Goal: Task Accomplishment & Management: Complete application form

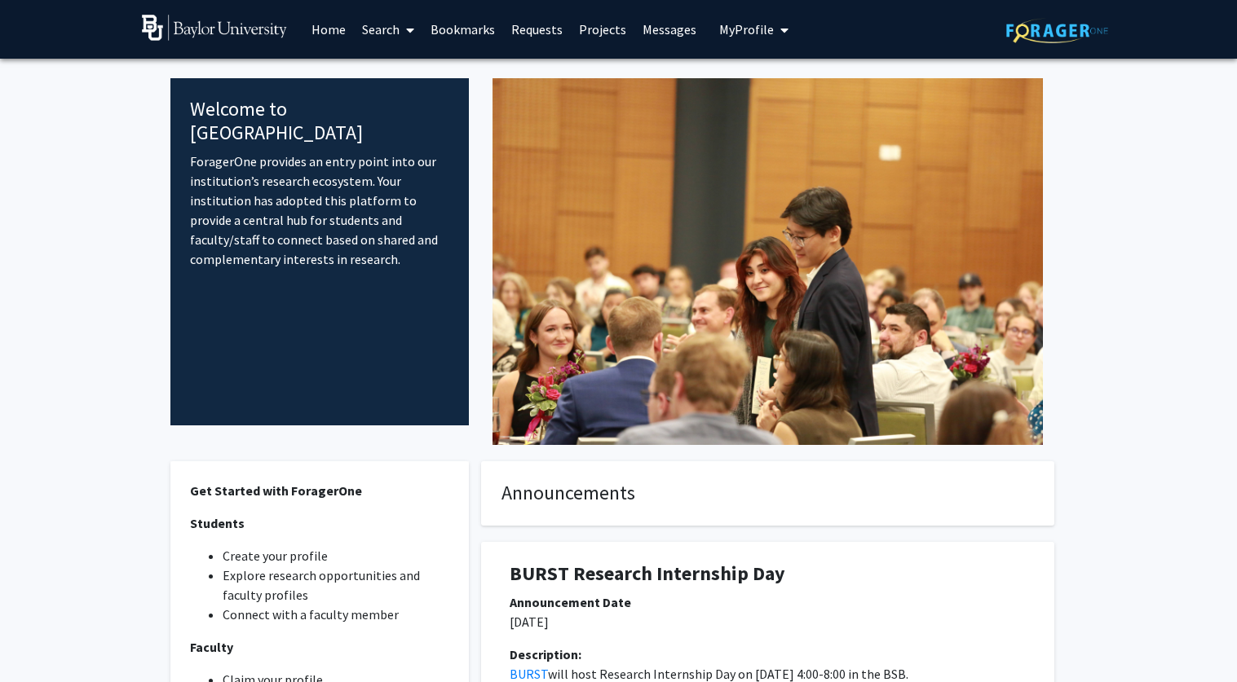
click at [536, 30] on link "Requests" at bounding box center [537, 29] width 68 height 57
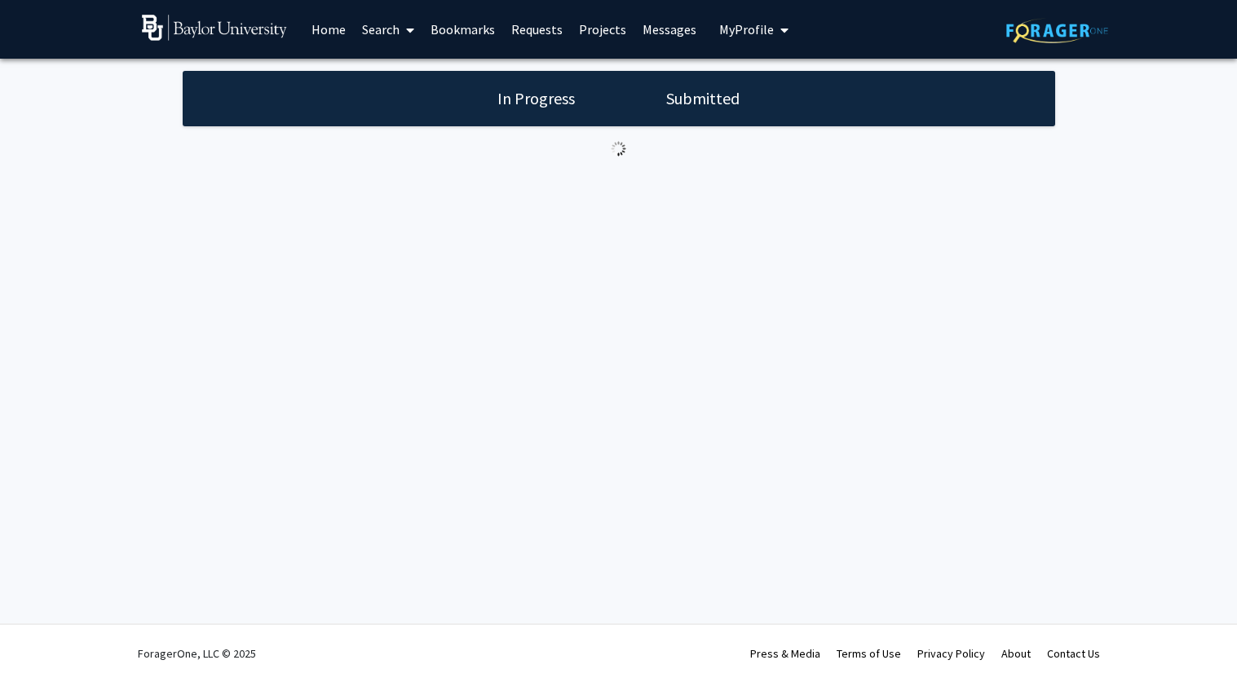
click at [333, 38] on link "Home" at bounding box center [328, 29] width 51 height 57
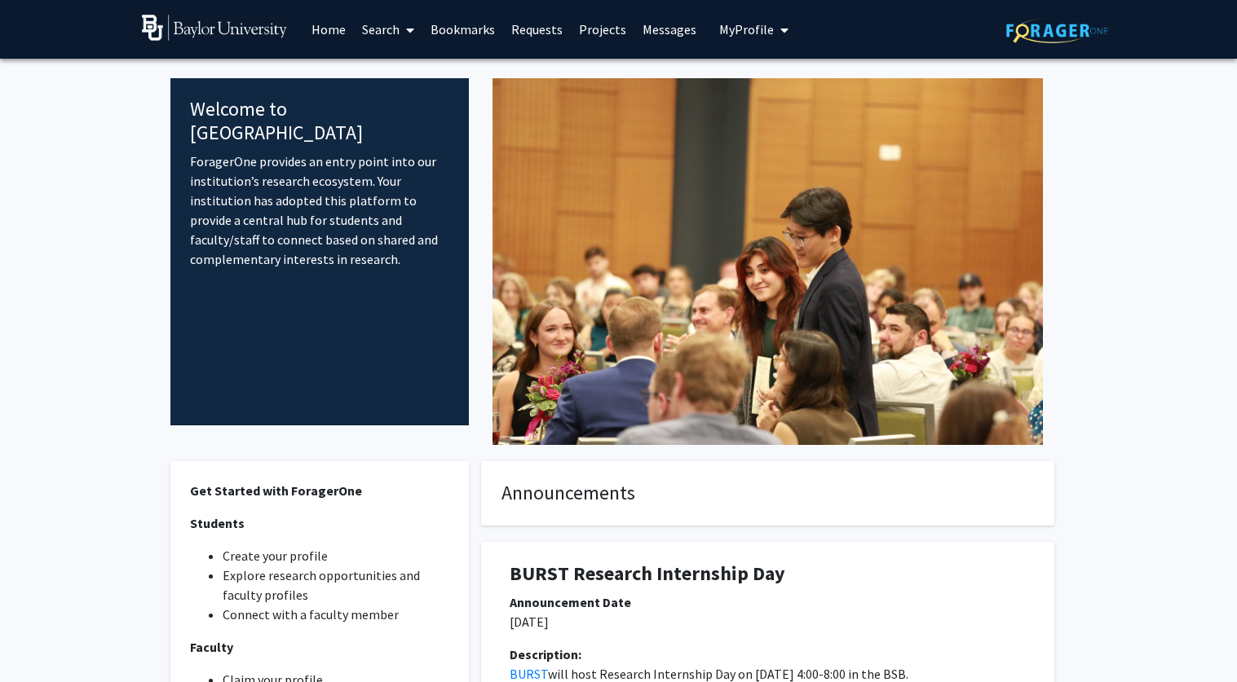
click at [333, 38] on link "Home" at bounding box center [328, 29] width 51 height 57
click at [324, 29] on link "Home" at bounding box center [328, 29] width 51 height 57
click at [363, 30] on link "Search" at bounding box center [388, 29] width 68 height 57
click at [376, 77] on span "Faculty/Staff" at bounding box center [414, 75] width 120 height 33
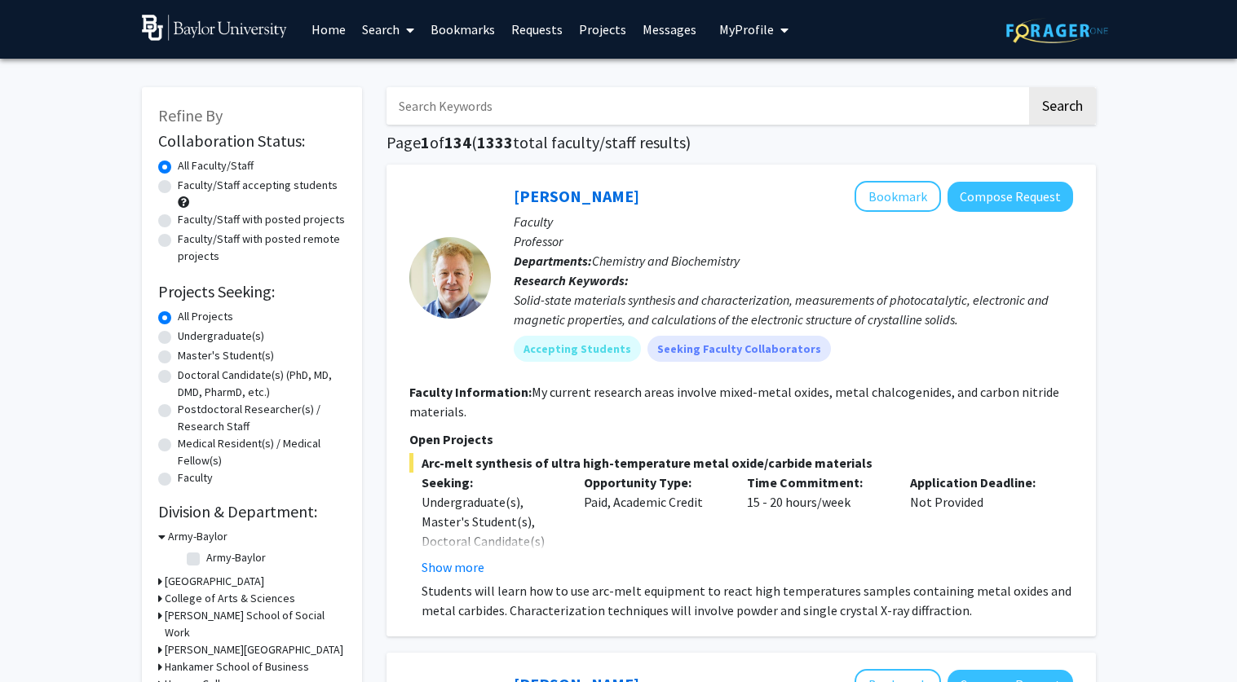
click at [178, 342] on label "Undergraduate(s)" at bounding box center [221, 336] width 86 height 17
click at [178, 338] on input "Undergraduate(s)" at bounding box center [183, 333] width 11 height 11
radio input "true"
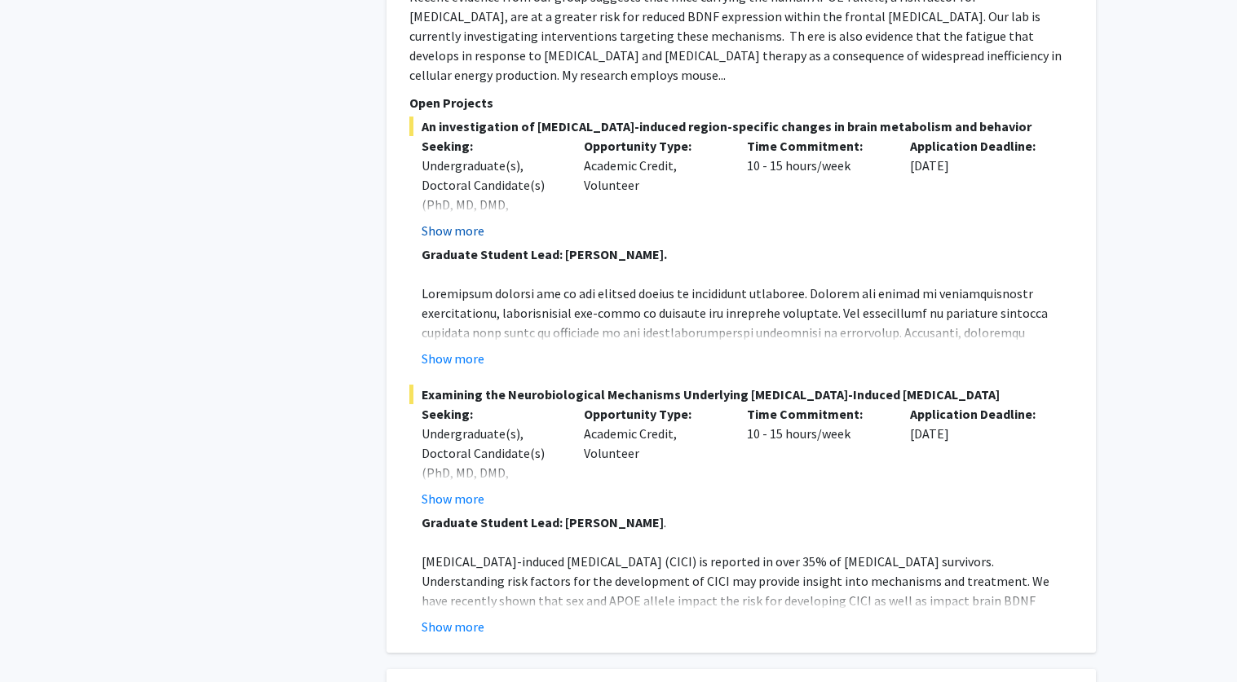
scroll to position [3216, 0]
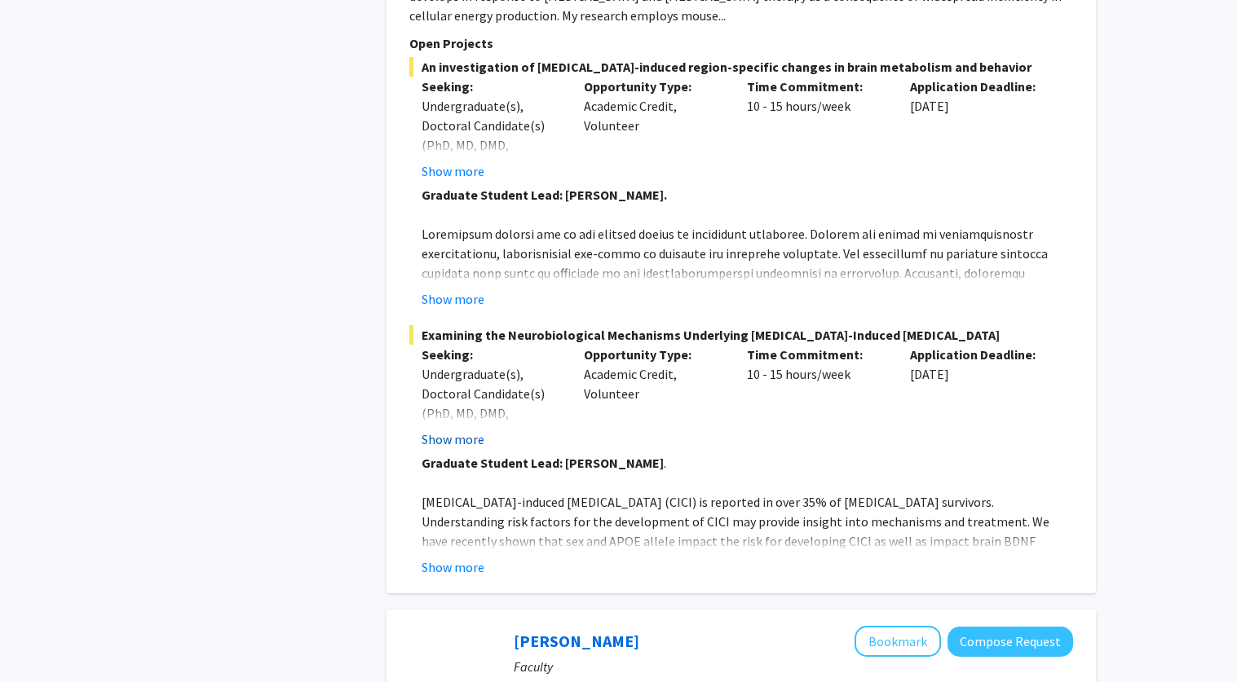
click at [453, 430] on button "Show more" at bounding box center [453, 440] width 63 height 20
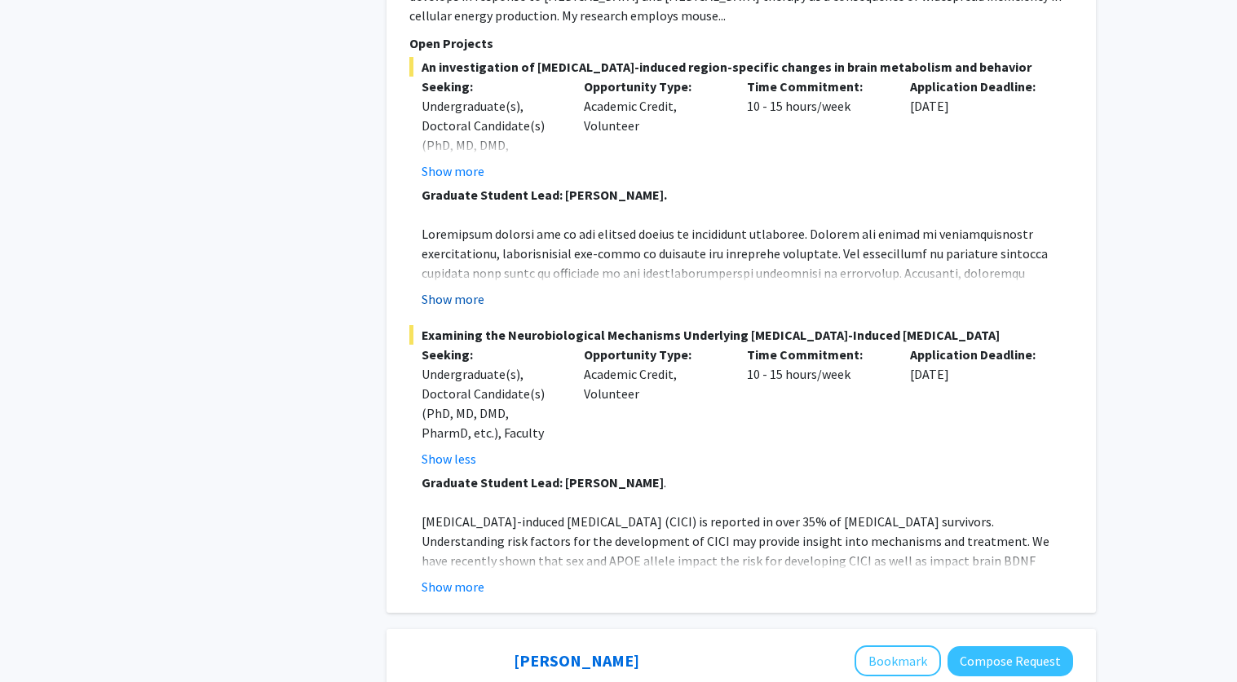
click at [446, 289] on button "Show more" at bounding box center [453, 299] width 63 height 20
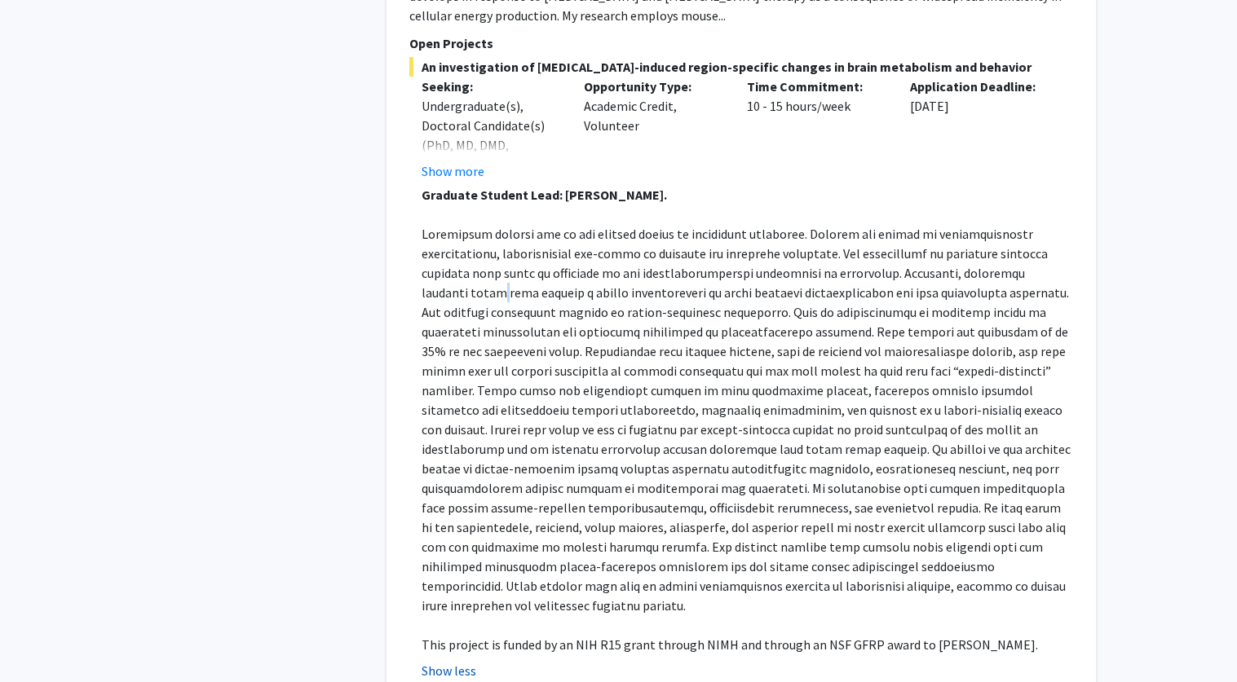
click at [446, 226] on span at bounding box center [746, 420] width 649 height 388
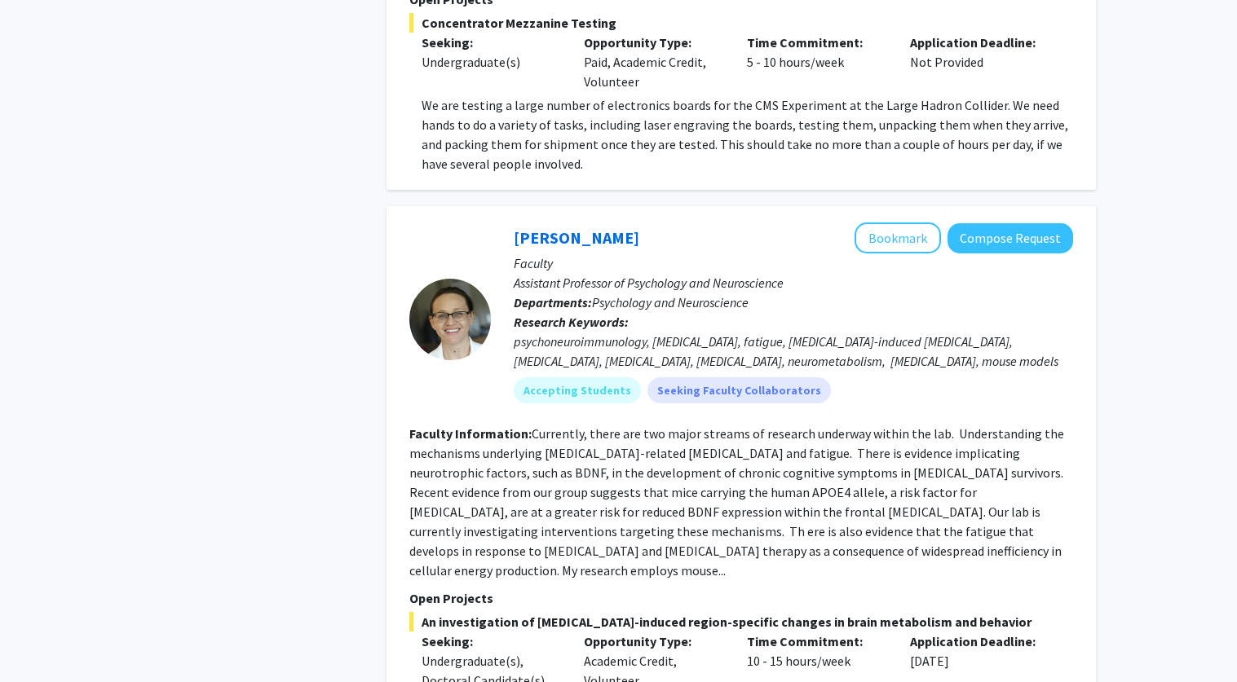
scroll to position [2650, 0]
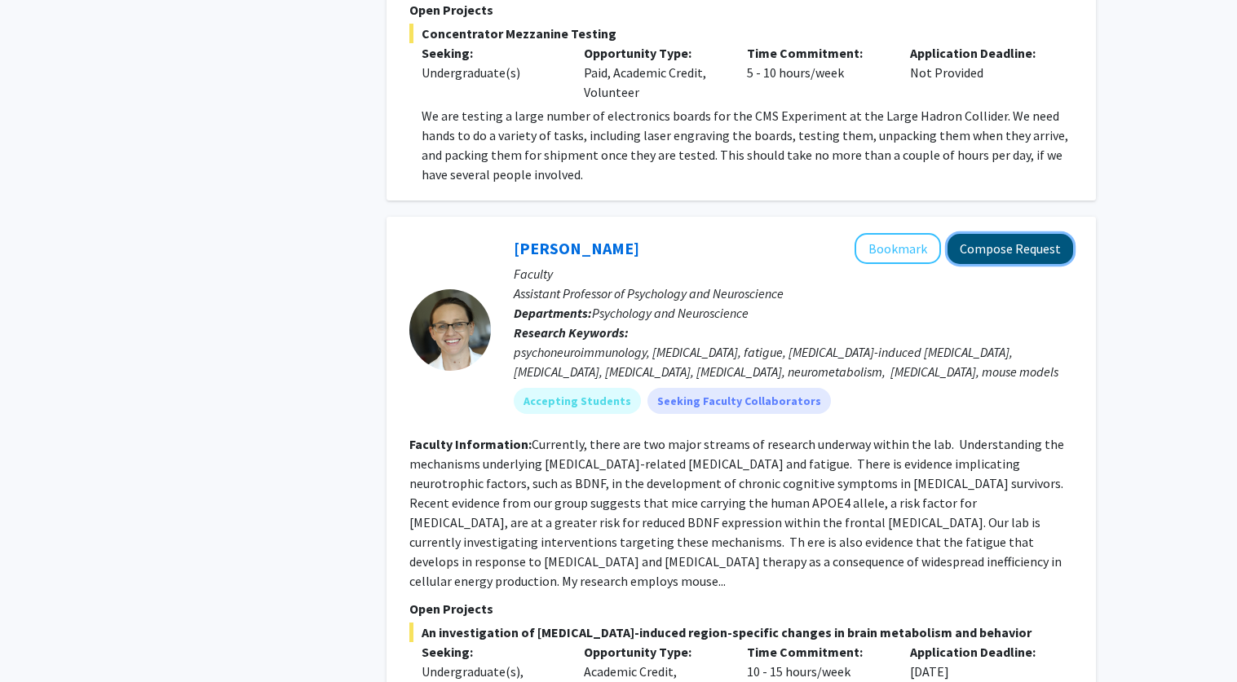
click at [974, 234] on button "Compose Request" at bounding box center [1010, 249] width 126 height 30
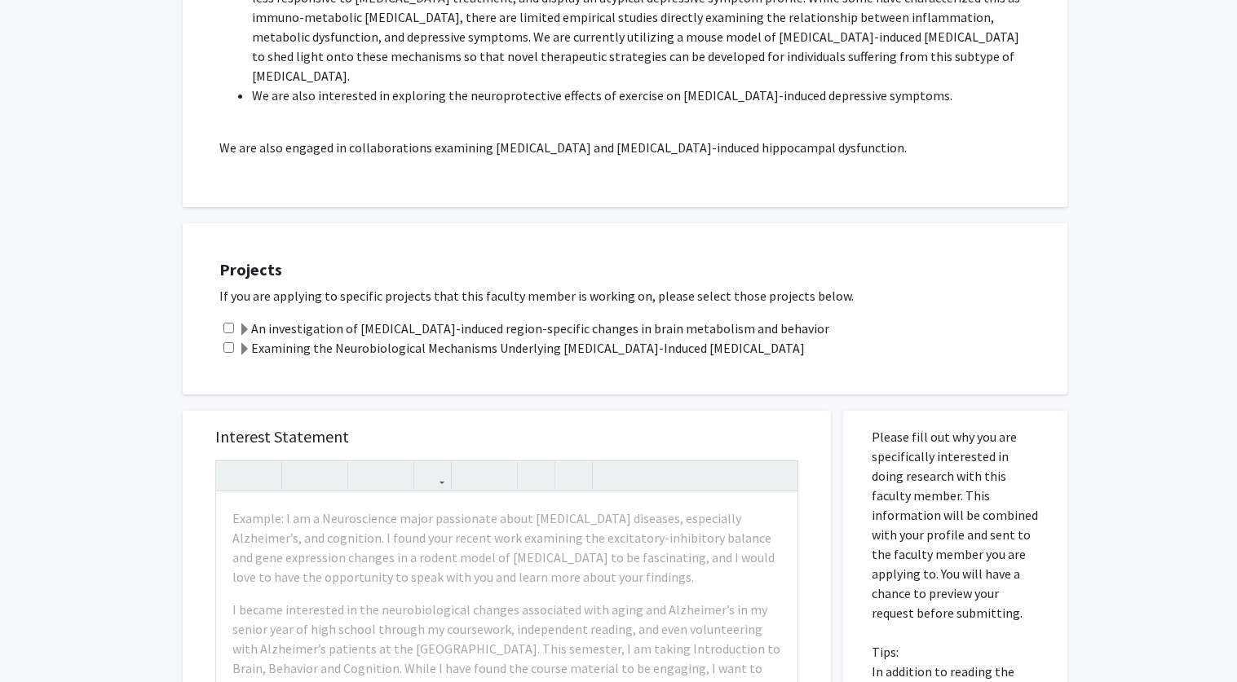
scroll to position [660, 0]
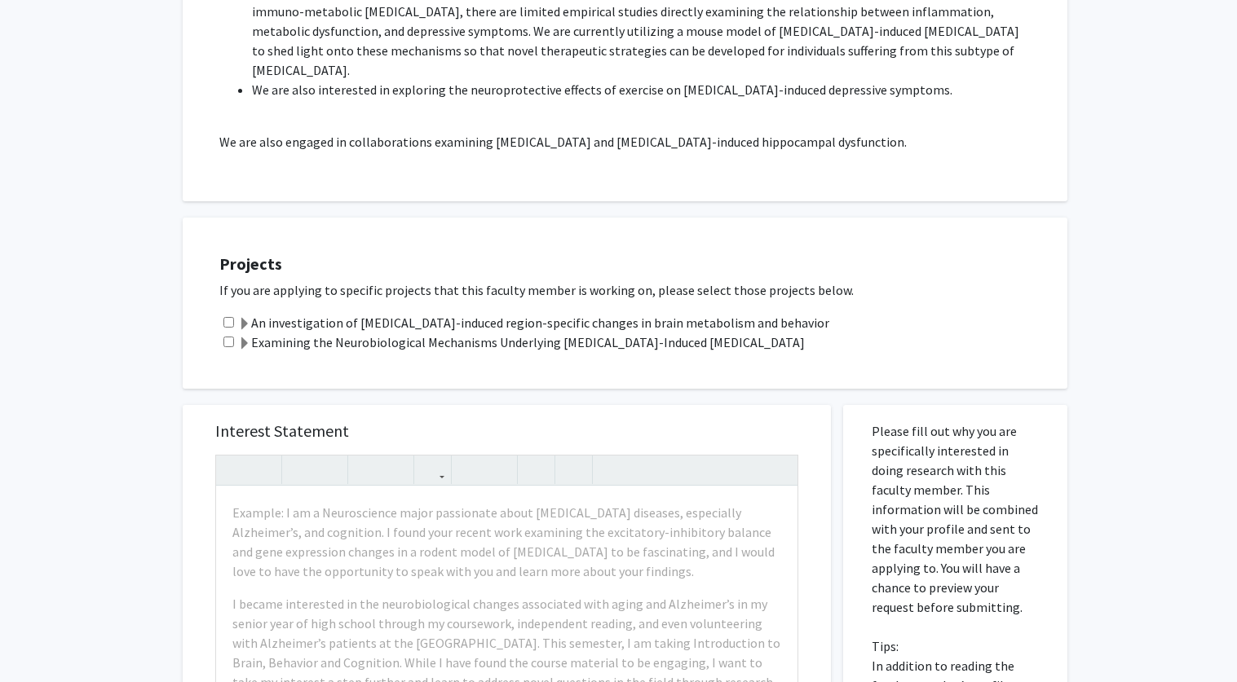
click at [231, 317] on input "checkbox" at bounding box center [228, 322] width 11 height 11
checkbox input "true"
click at [231, 337] on input "checkbox" at bounding box center [228, 342] width 11 height 11
checkbox input "true"
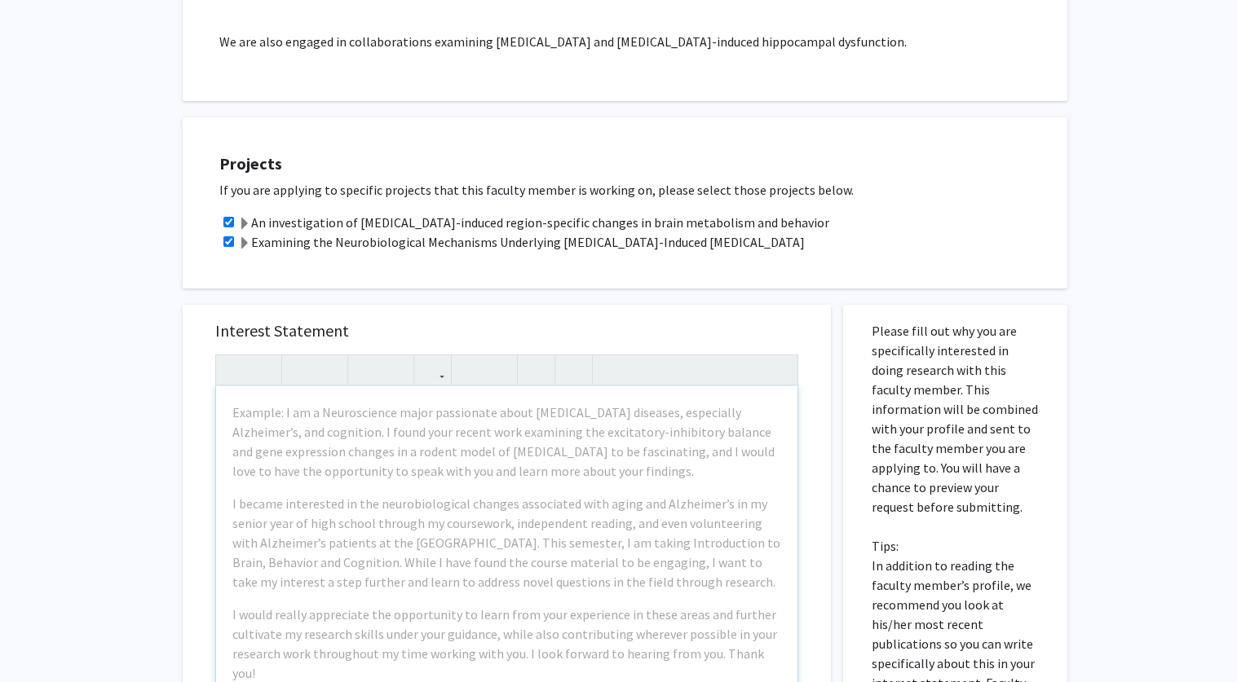
scroll to position [944, 0]
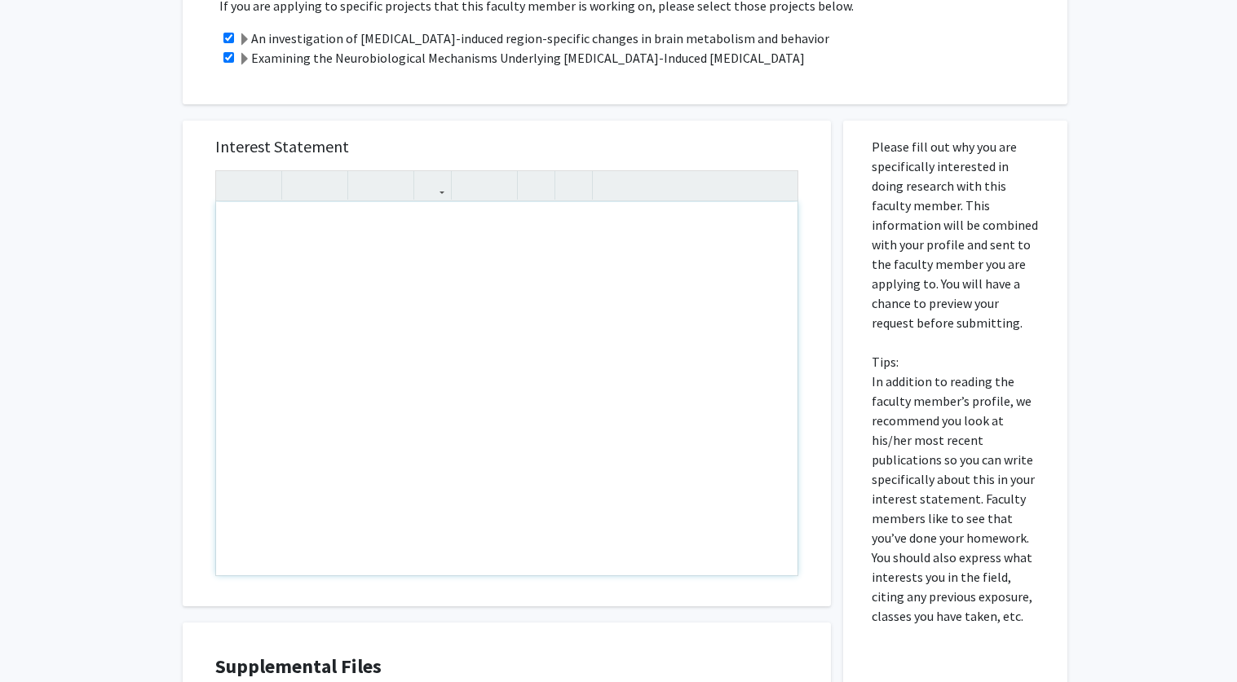
click at [464, 202] on div "Note to users with screen readers: Please press Alt+0 or Option+0 to deactivate…" at bounding box center [506, 388] width 581 height 373
paste div "Note to users with screen readers: Please press Alt+0 or Option+0 to deactivate…"
type textarea "<p>My name is Malika Yaya, and I am a sophomore currently pursuing a Bachelor o…"
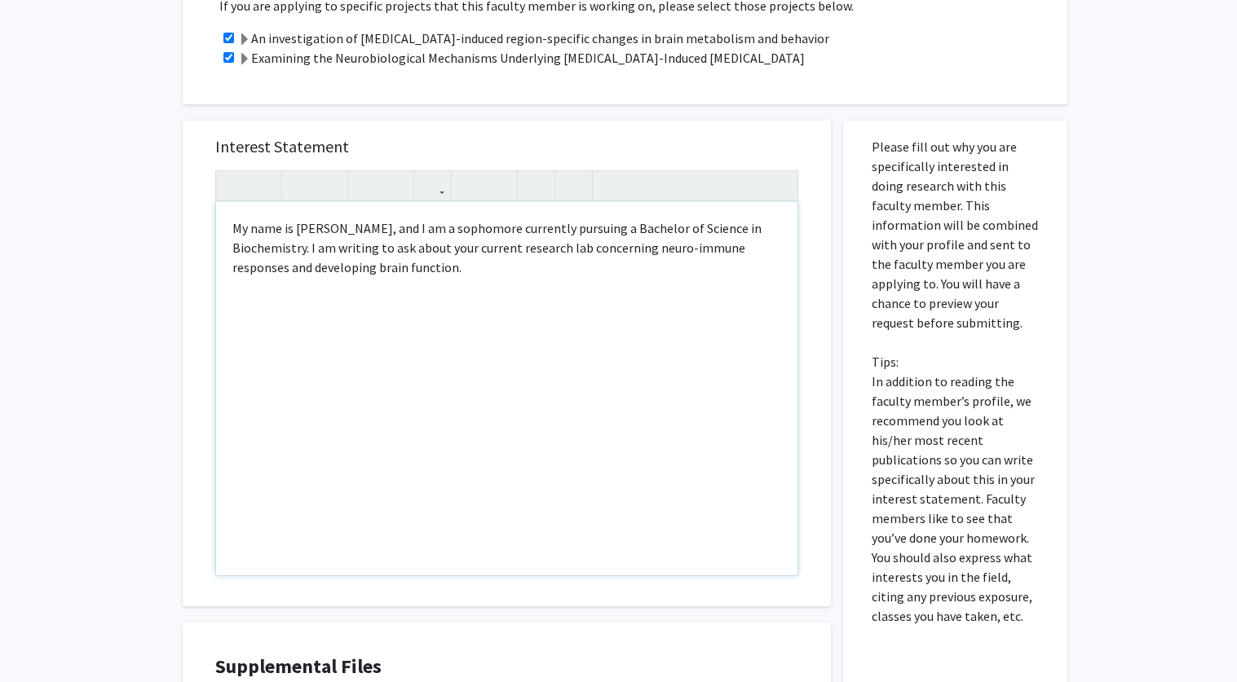
click at [470, 232] on p "My name is Malika Yaya, and I am a sophomore currently pursuing a Bachelor of S…" at bounding box center [506, 248] width 549 height 59
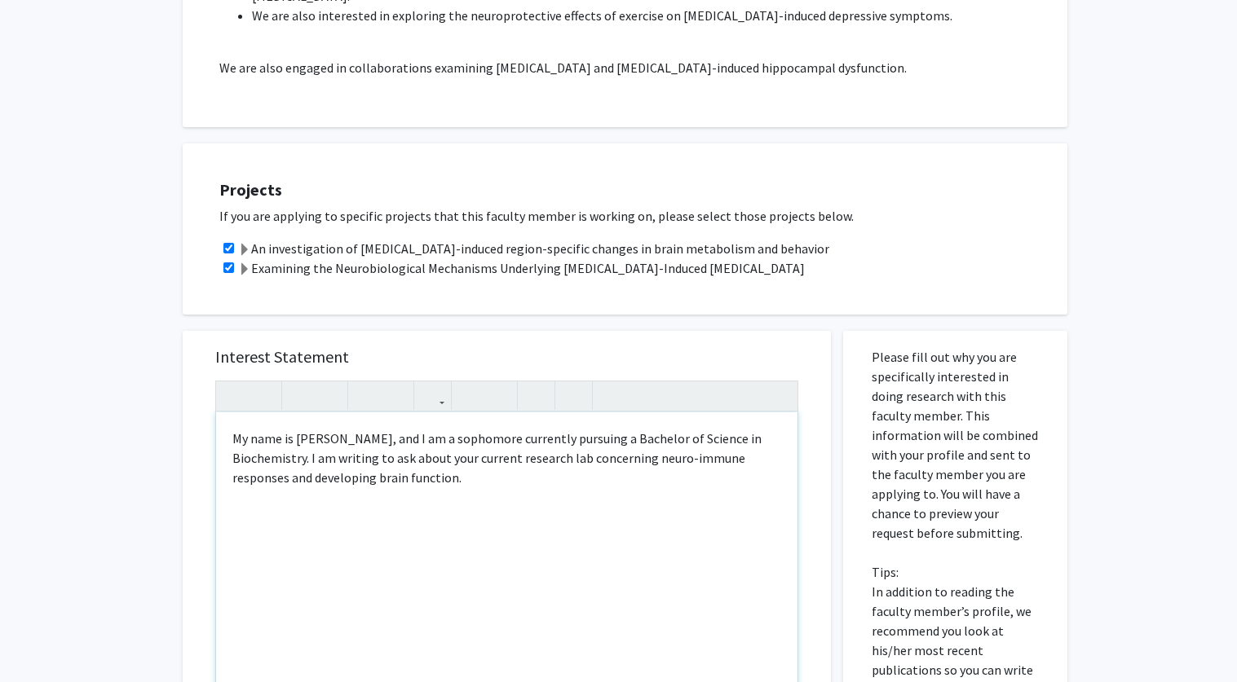
scroll to position [738, 0]
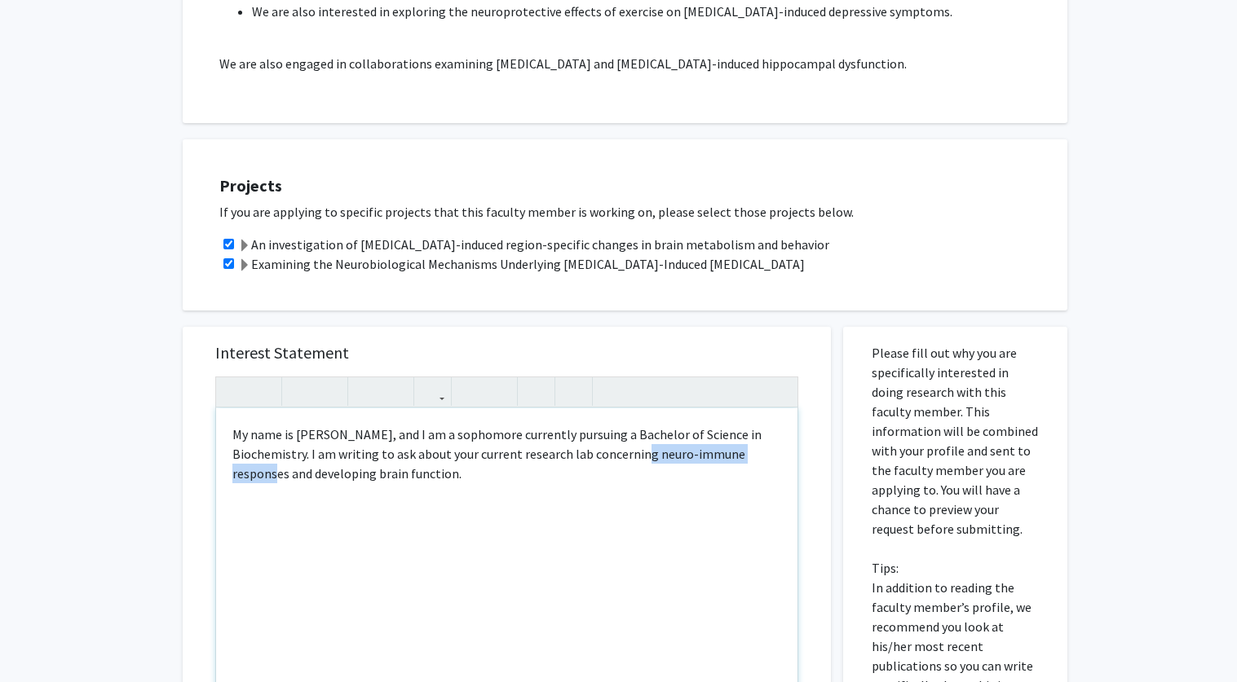
drag, startPoint x: 647, startPoint y: 416, endPoint x: 287, endPoint y: 431, distance: 360.7
click at [287, 431] on p "My name is Malika Yaya, and I am a sophomore currently pursuing a Bachelor of S…" at bounding box center [506, 454] width 549 height 59
click at [274, 438] on p "My name is Malika Yaya, and I am a sophomore currently pursuing a Bachelor of S…" at bounding box center [506, 454] width 549 height 59
drag, startPoint x: 651, startPoint y: 432, endPoint x: 494, endPoint y: 435, distance: 156.6
click at [494, 434] on p "My name is Malika Yaya, and I am a sophomore currently pursuing a Bachelor of S…" at bounding box center [506, 454] width 549 height 59
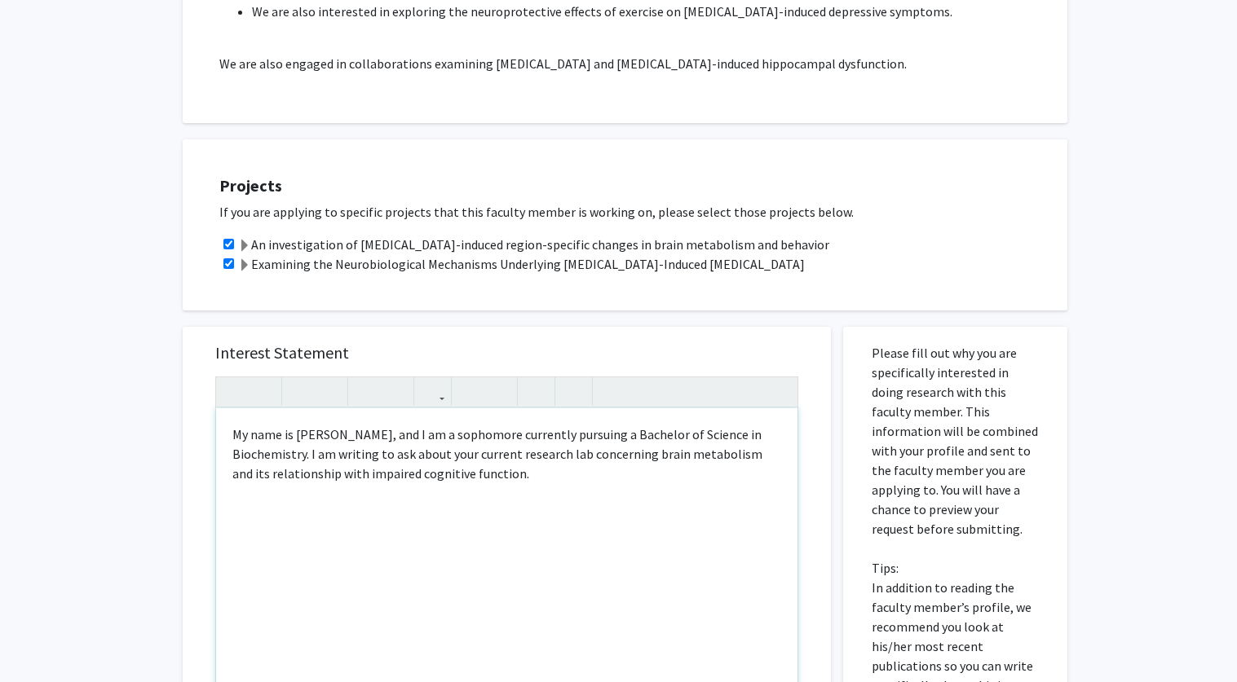
click at [229, 408] on div "My name is Malika Yaya, and I am a sophomore currently pursuing a Bachelor of S…" at bounding box center [506, 594] width 581 height 373
click at [547, 426] on p "Hello! My name is Malika Yaya, and I am a sophomore currently pursuing a Bachel…" at bounding box center [506, 454] width 549 height 59
click at [565, 437] on p "Hello! My name is Malika Yaya, and I am a sophomore currently pursuing a Bachel…" at bounding box center [506, 454] width 549 height 59
click at [513, 431] on p "Hello! My name is Malika Yaya, and I am a sophomore currently pursuing a Bachel…" at bounding box center [506, 454] width 549 height 59
click at [499, 432] on p "Hello! My name is Malika Yaya, and I am a sophomore currently pursuing a Bachel…" at bounding box center [506, 454] width 549 height 59
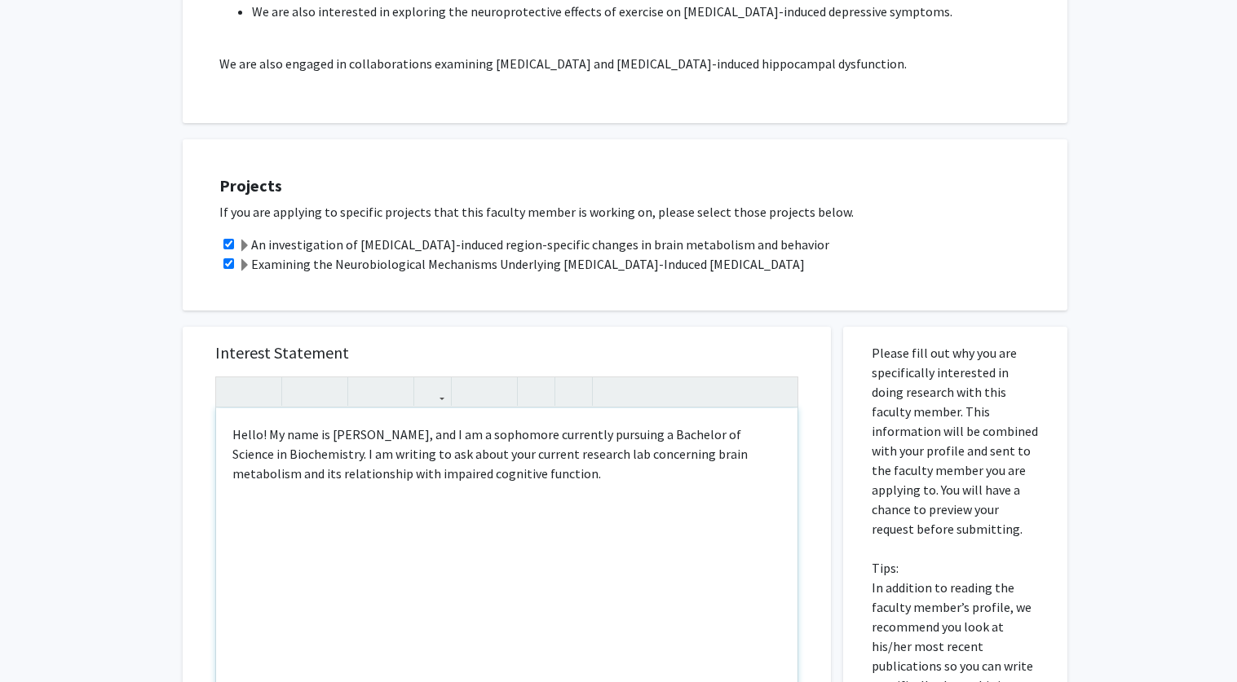
click at [515, 439] on p "Hello! My name is Malika Yaya, and I am a sophomore currently pursuing a Bachel…" at bounding box center [506, 454] width 549 height 59
click at [744, 425] on p "Hello! My name is Malika Yaya, and I am a sophomore currently pursuing a Bachel…" at bounding box center [506, 454] width 549 height 59
click at [540, 439] on p "Hello! My name is Malika Yaya, and I am a sophomore currently pursuing a Bachel…" at bounding box center [506, 454] width 549 height 59
click at [251, 433] on p "Hello! My name is Malika Yaya, and I am a sophomore currently pursuing a Bachel…" at bounding box center [506, 454] width 549 height 59
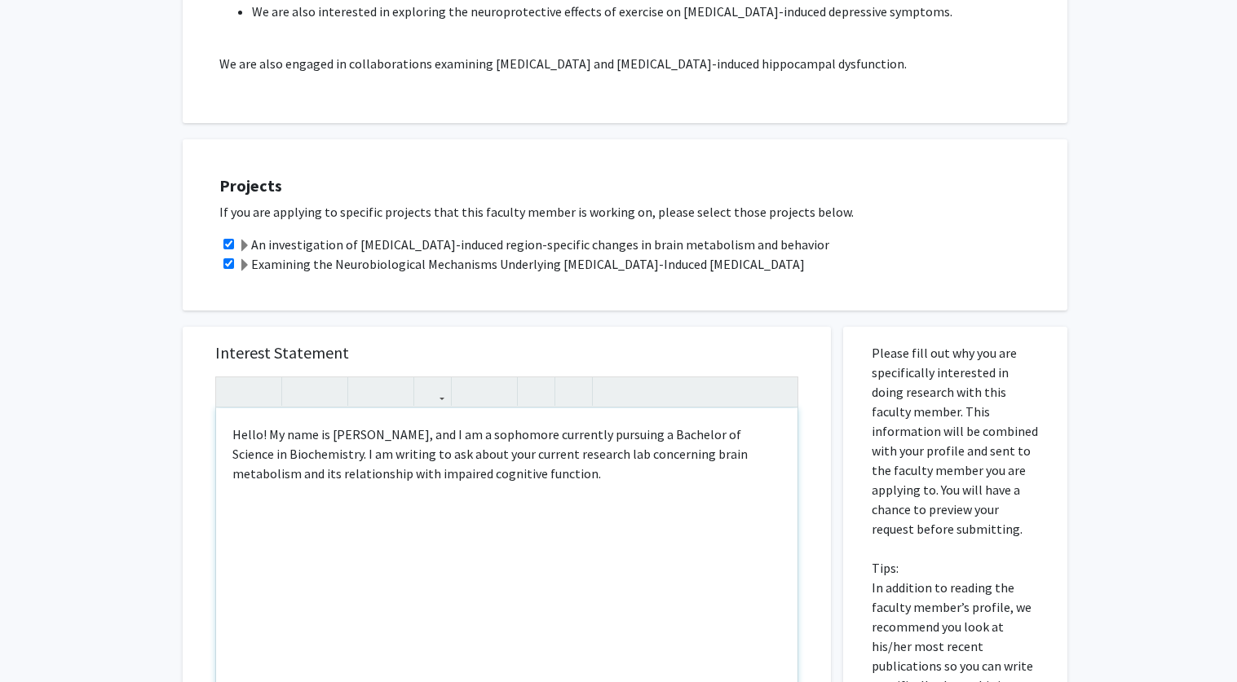
click at [316, 435] on p "Hello! My name is Malika Yaya, and I am a sophomore currently pursuing a Bachel…" at bounding box center [506, 454] width 549 height 59
click at [517, 435] on p "Hello! My name is Malika Yaya, and I am a sophomore currently pursuing a Bachel…" at bounding box center [506, 454] width 549 height 59
click at [309, 460] on div "Hello! My name is Malika Yaya, and I am a sophomore currently pursuing a Bachel…" at bounding box center [506, 594] width 581 height 373
click at [326, 463] on div "Hello! My name is Malika Yaya, and I am a sophomore currently pursuing a Bachel…" at bounding box center [506, 594] width 581 height 373
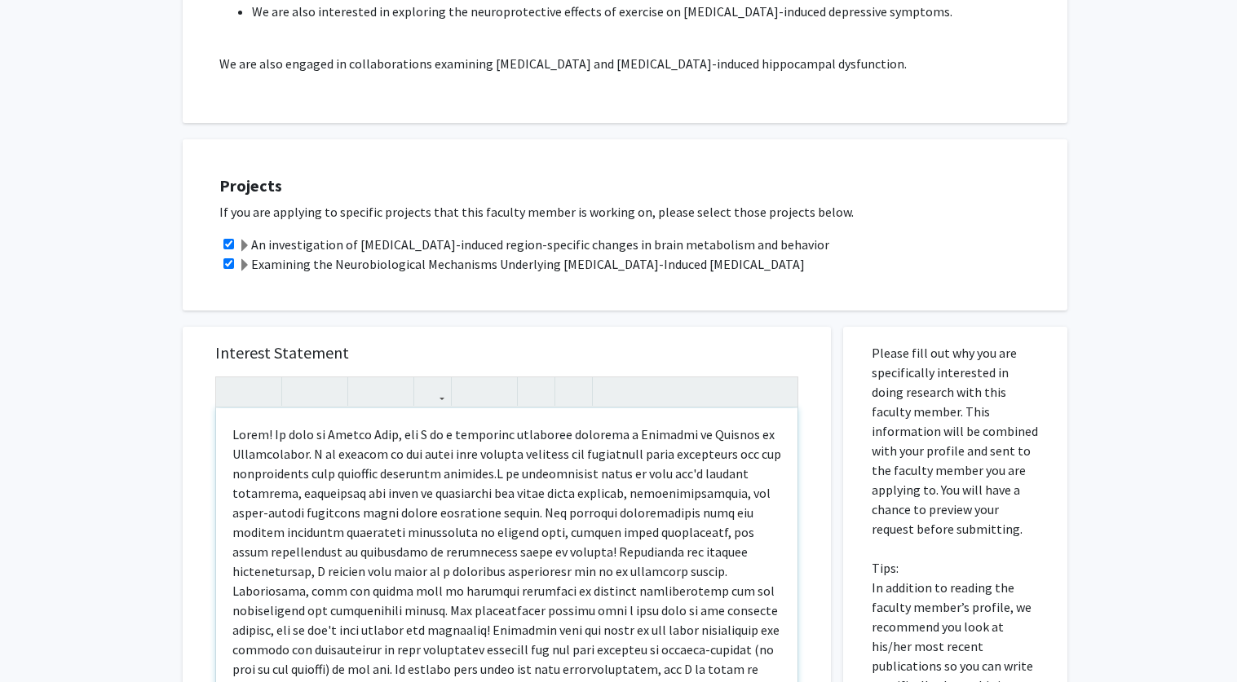
click at [494, 434] on p "Note to users with screen readers: Please press Alt+0 or Option+0 to deactivate…" at bounding box center [506, 620] width 549 height 391
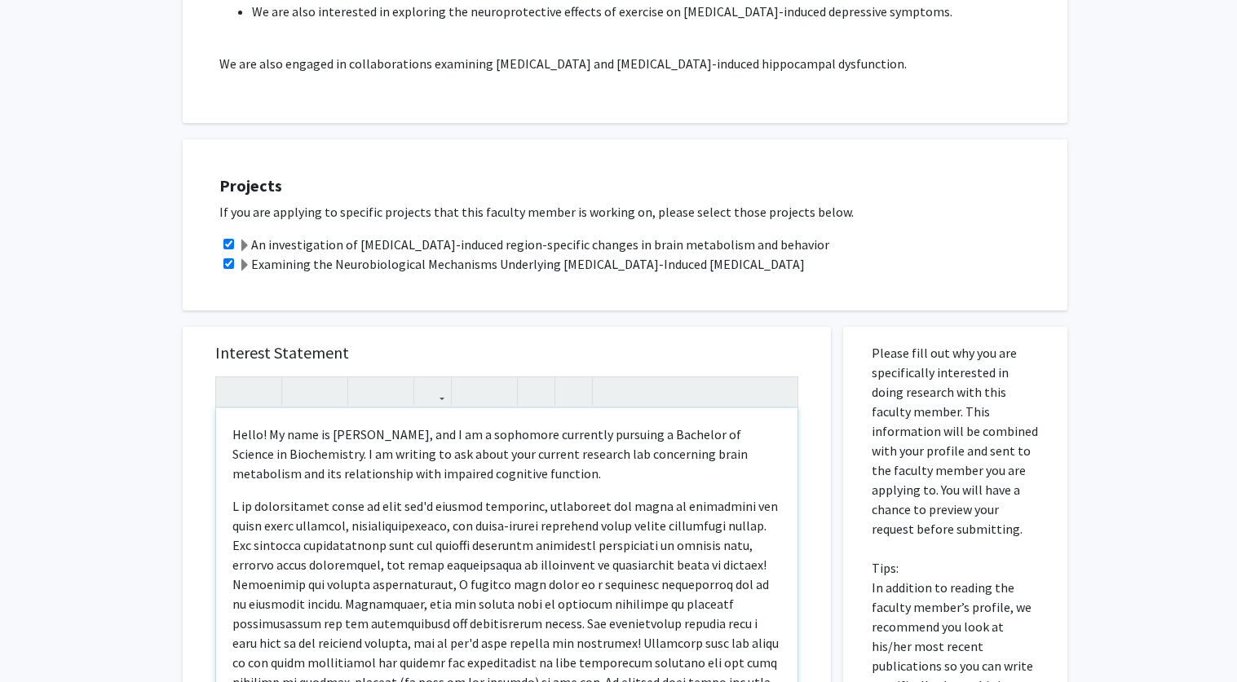
type textarea "<p>Hello! My name is Malika Yaya, and I am a sophomore currently pursuing a Bac…"
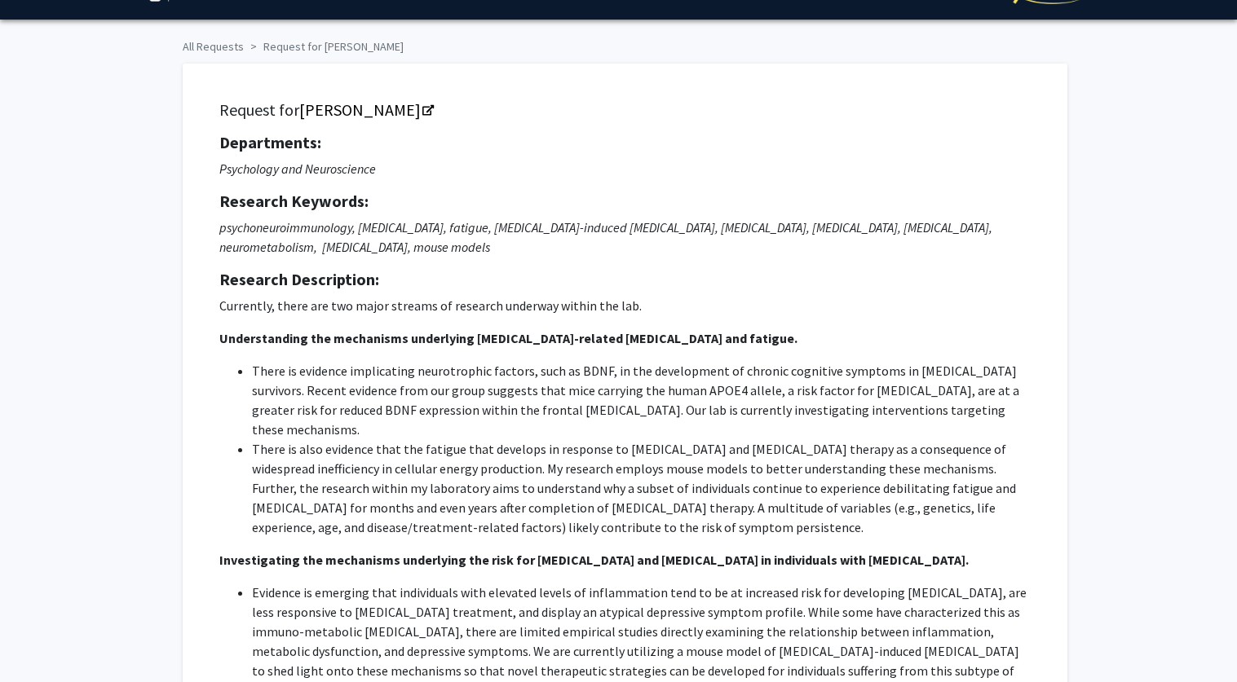
scroll to position [50, 0]
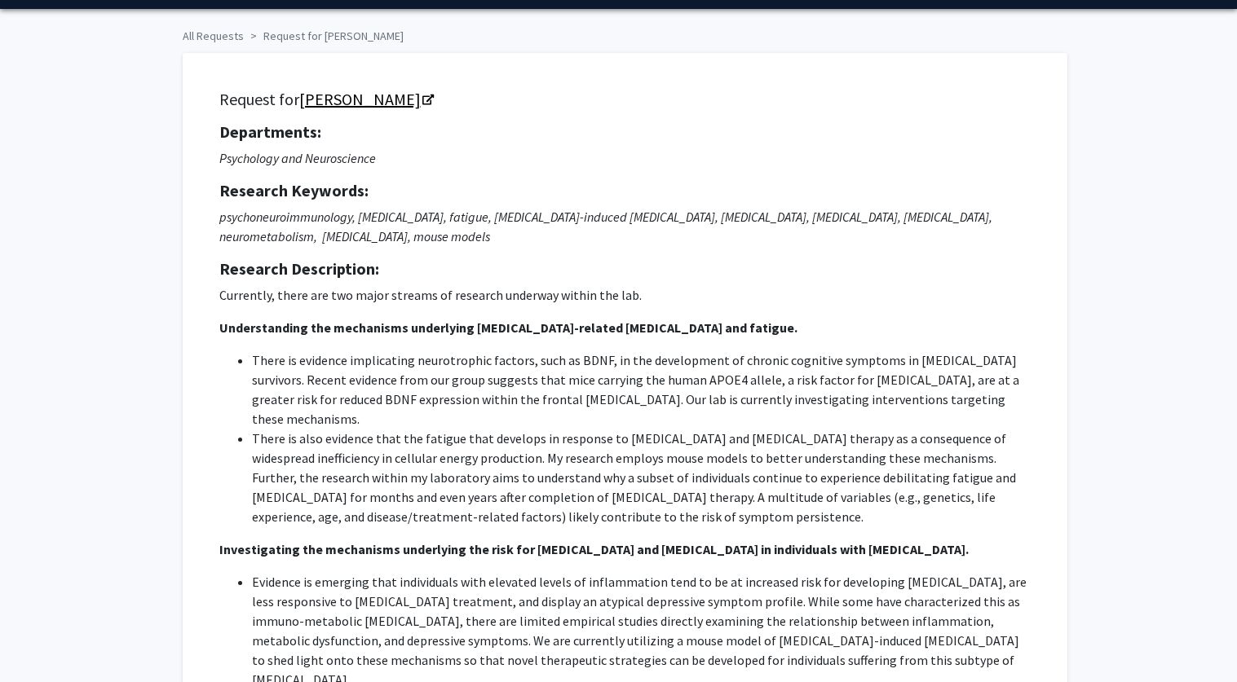
click at [428, 97] on icon "Opens in a new tab" at bounding box center [427, 100] width 11 height 11
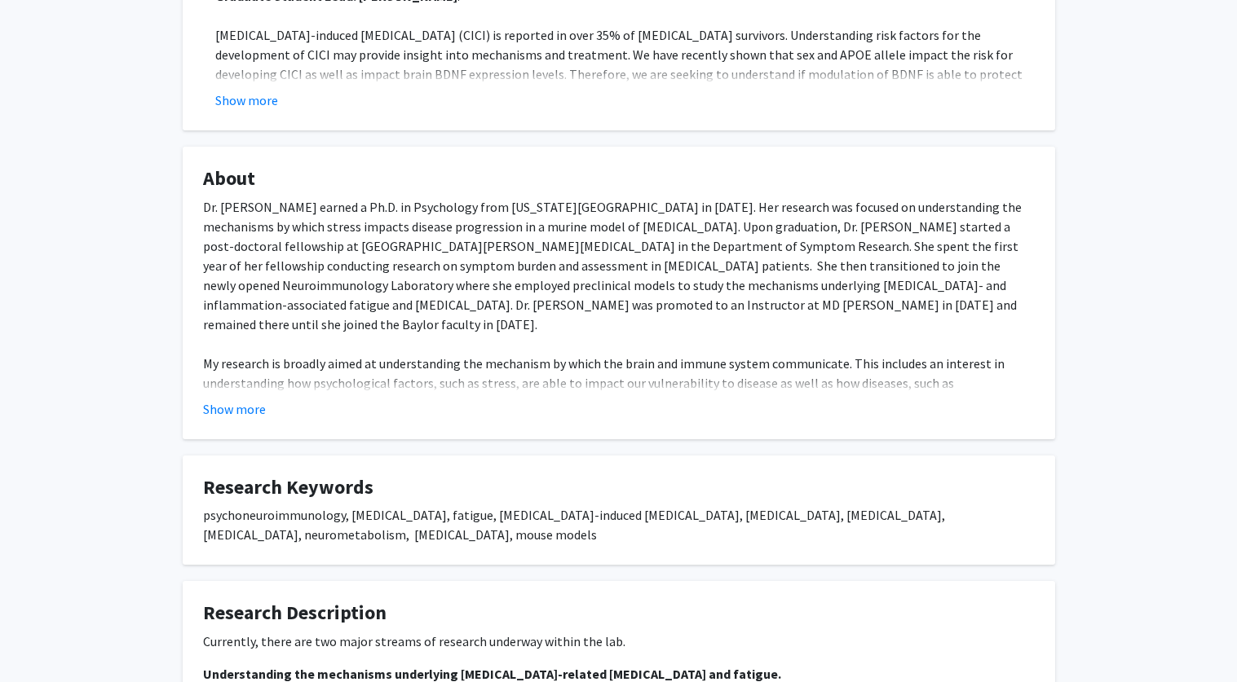
scroll to position [791, 0]
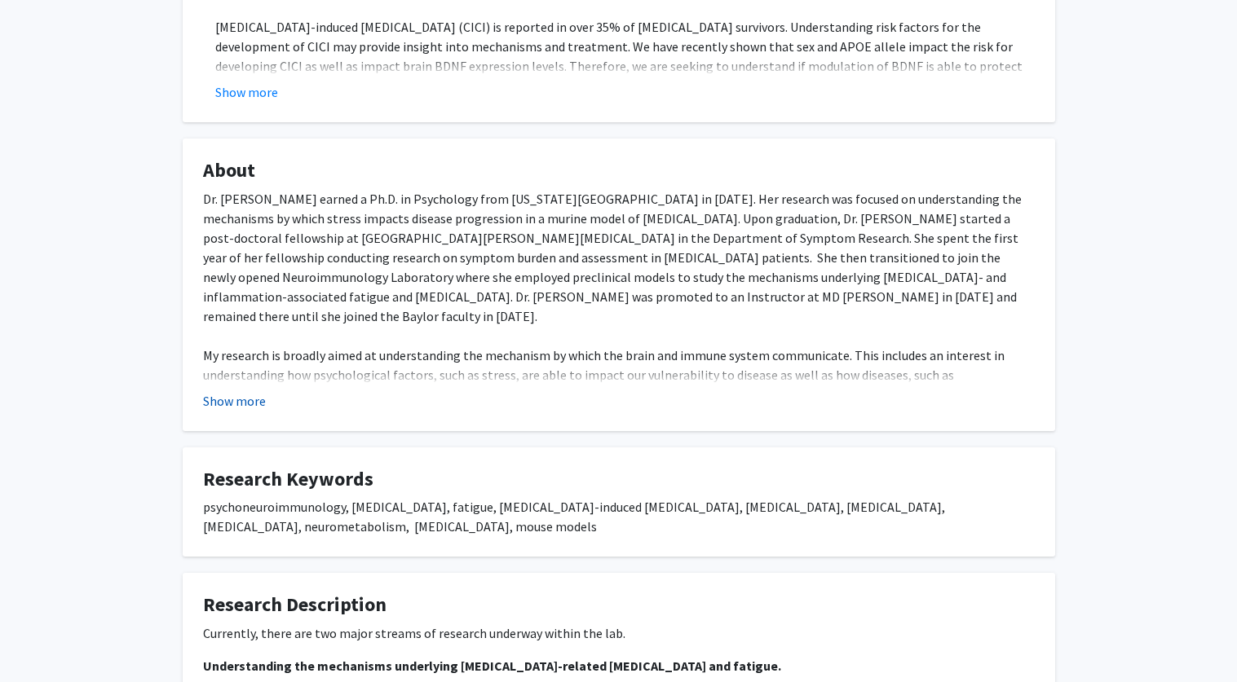
click at [232, 391] on button "Show more" at bounding box center [234, 401] width 63 height 20
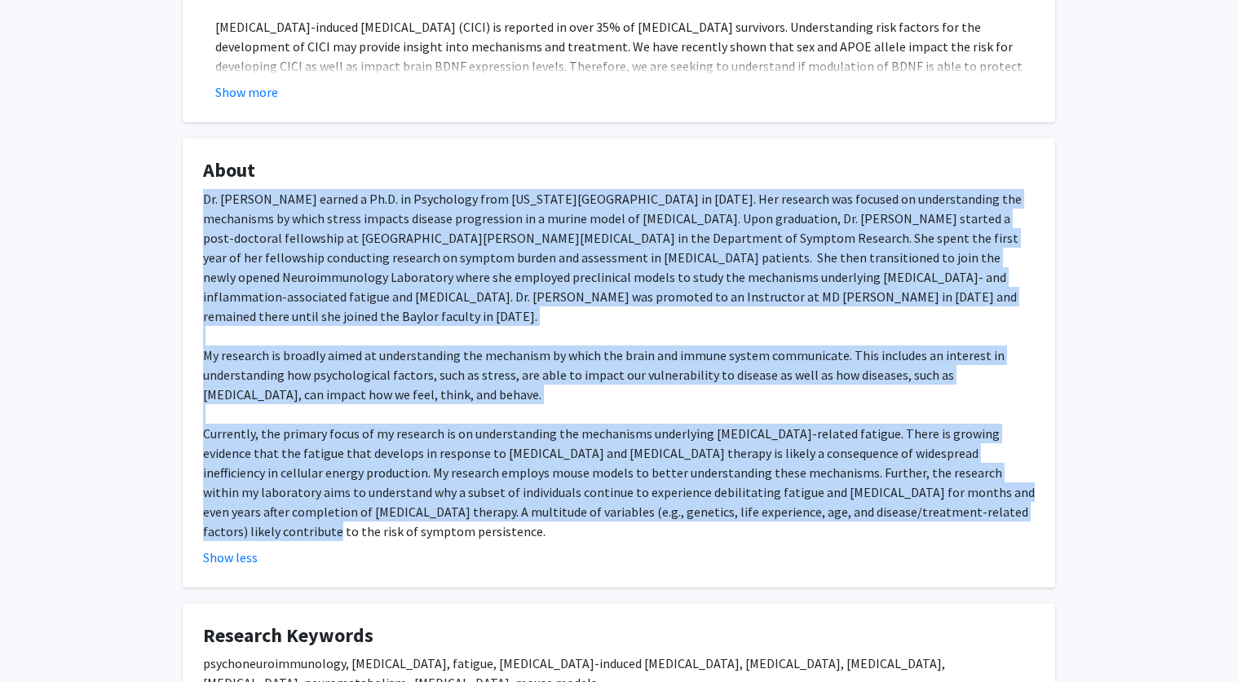
drag, startPoint x: 203, startPoint y: 179, endPoint x: 943, endPoint y: 466, distance: 793.3
click at [944, 470] on div "Dr. [PERSON_NAME] earned a Ph.D. in Psychology from [US_STATE][GEOGRAPHIC_DATA]…" at bounding box center [619, 365] width 832 height 352
copy div "Lo. Ipsumdo sitame c Ad.E. se Doeiusmodt inci Utlab E&D Magnaaliqu en 0489. Adm…"
click at [943, 466] on div "Dr. [PERSON_NAME] earned a Ph.D. in Psychology from [US_STATE][GEOGRAPHIC_DATA]…" at bounding box center [619, 365] width 832 height 352
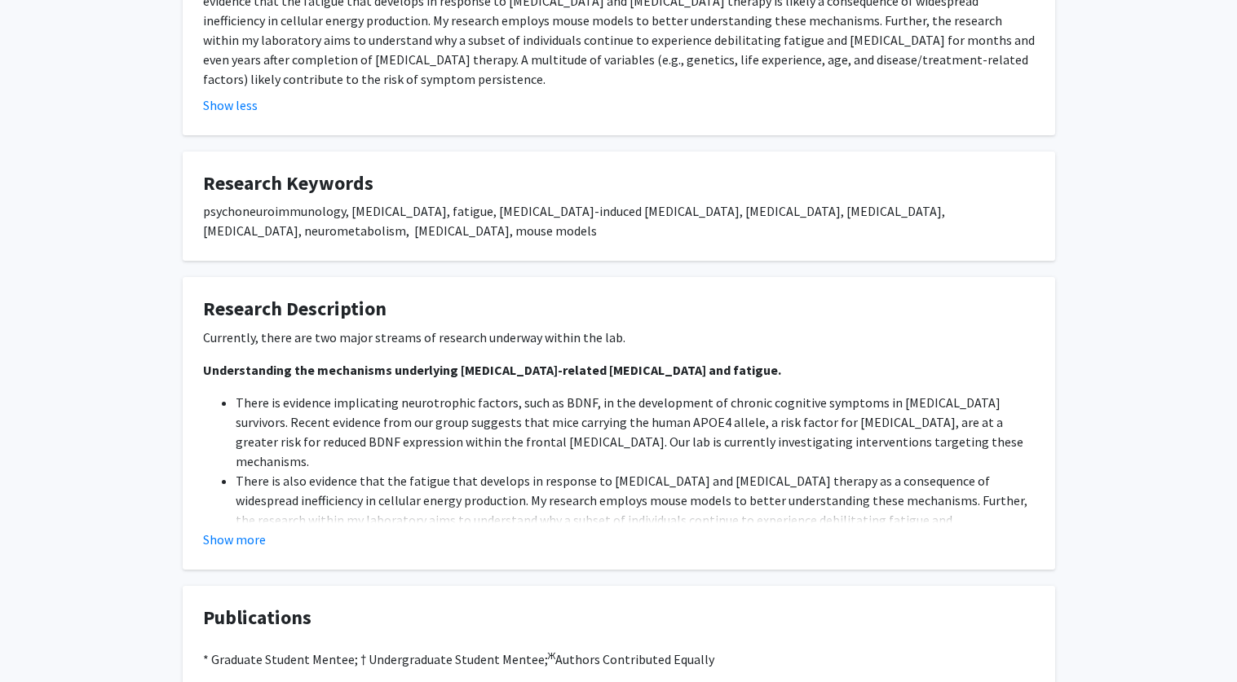
scroll to position [1275, 0]
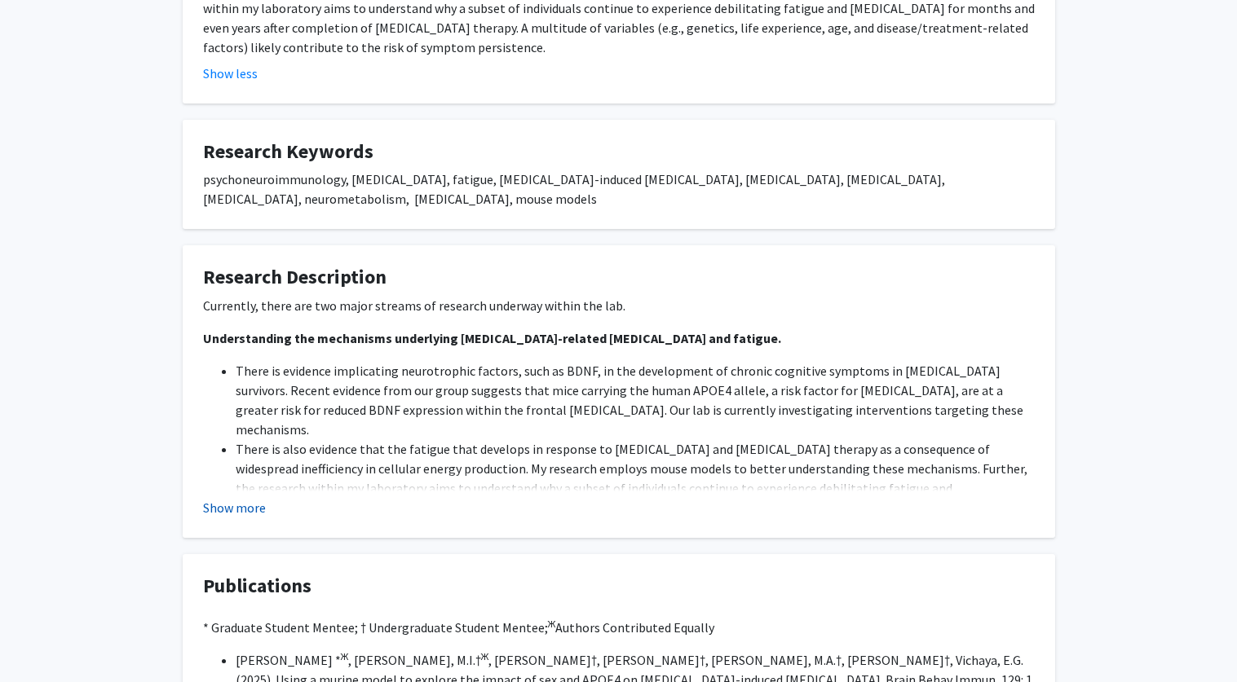
click at [227, 498] on button "Show more" at bounding box center [234, 508] width 63 height 20
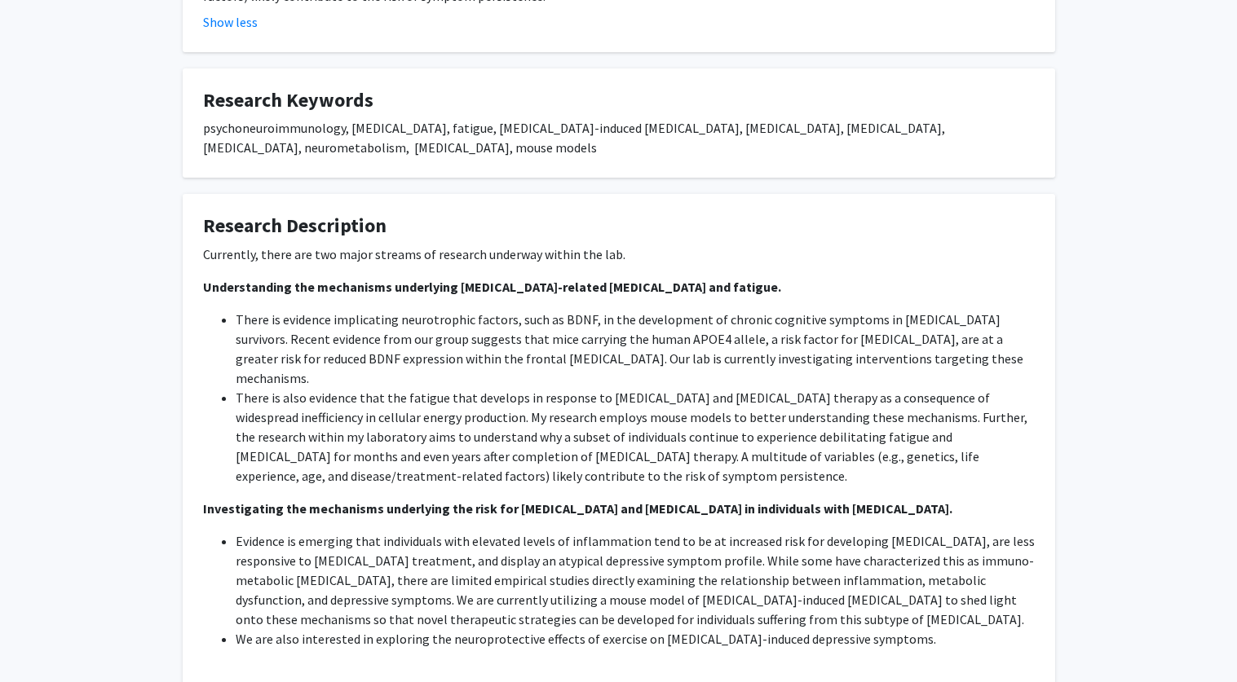
scroll to position [1367, 0]
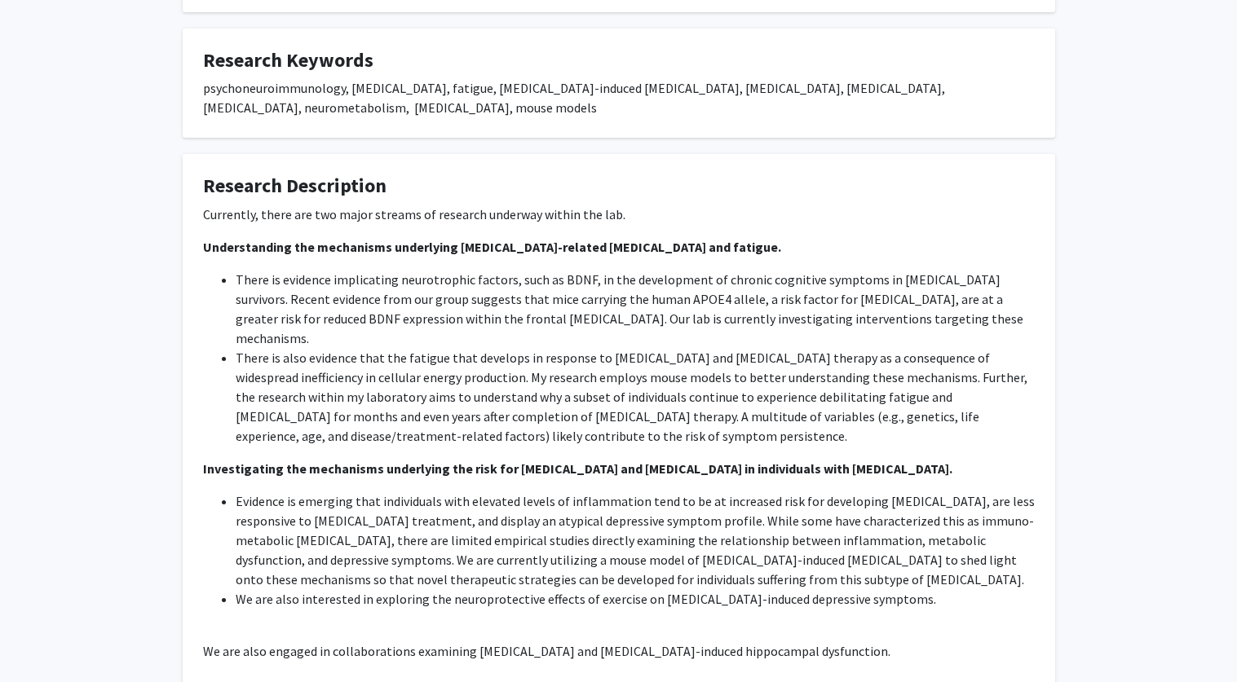
click at [211, 239] on strong "Understanding the mechanisms underlying [MEDICAL_DATA]-related [MEDICAL_DATA] a…" at bounding box center [492, 247] width 578 height 16
drag, startPoint x: 200, startPoint y: 186, endPoint x: 902, endPoint y: 581, distance: 805.7
click at [902, 581] on fg-card "Research Description Currently, there are two major streams of research underwa…" at bounding box center [619, 437] width 872 height 567
copy div "Loremipsumdol sit ametconsec adipiscing elitse-doeiusm temporinc utlaboreet dol…"
